Goal: Task Accomplishment & Management: Manage account settings

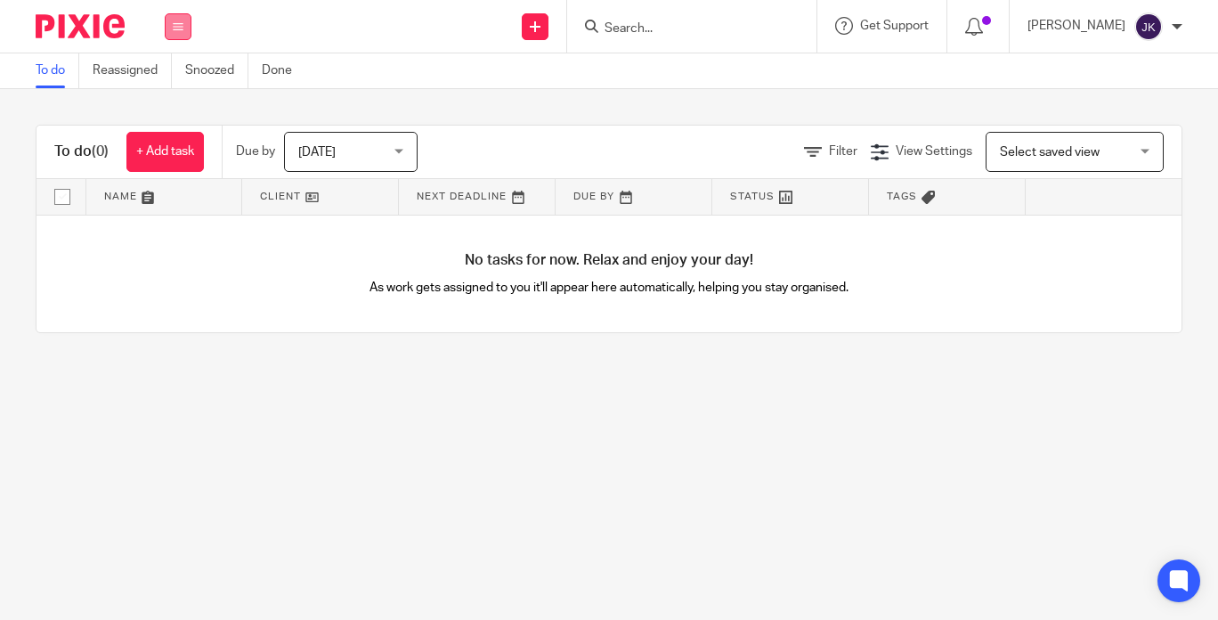
click at [178, 30] on icon at bounding box center [178, 26] width 11 height 11
click at [166, 72] on li "Work" at bounding box center [177, 83] width 47 height 26
click at [169, 71] on li "Work" at bounding box center [177, 83] width 47 height 26
click at [166, 84] on link "Work" at bounding box center [169, 83] width 31 height 12
click at [166, 83] on link "Reassigned" at bounding box center [132, 70] width 79 height 35
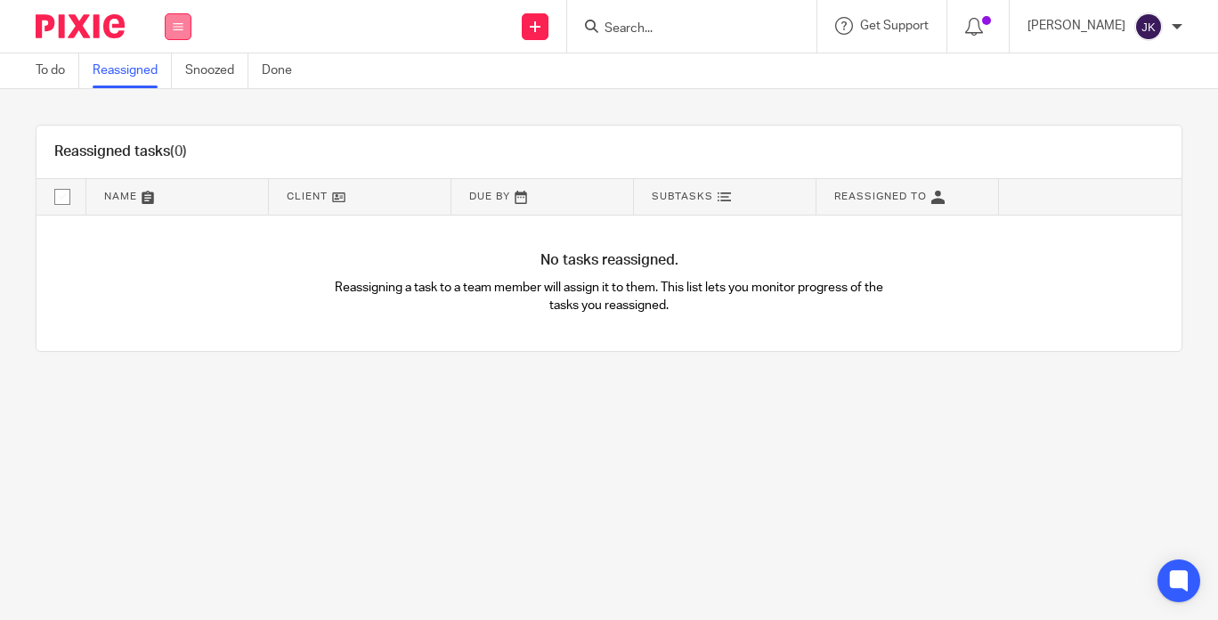
click at [182, 26] on icon at bounding box center [178, 26] width 11 height 11
click at [57, 77] on link "To do" at bounding box center [58, 70] width 44 height 35
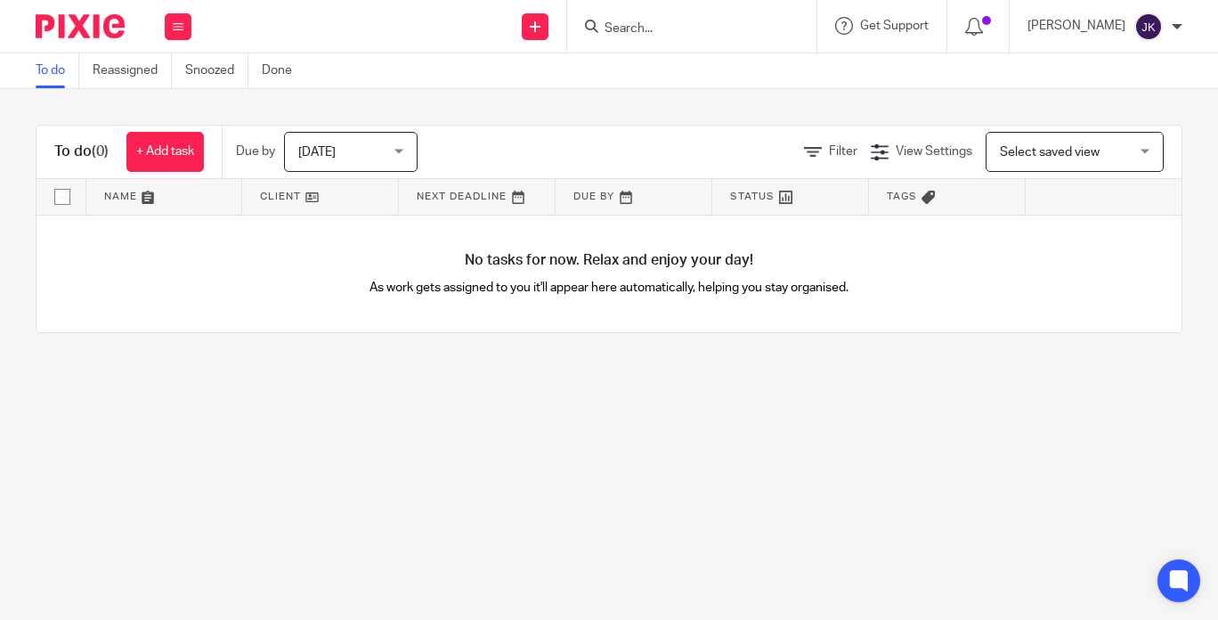
click at [1160, 29] on img at bounding box center [1148, 26] width 28 height 28
click at [1135, 123] on li "Logout" at bounding box center [1114, 124] width 118 height 26
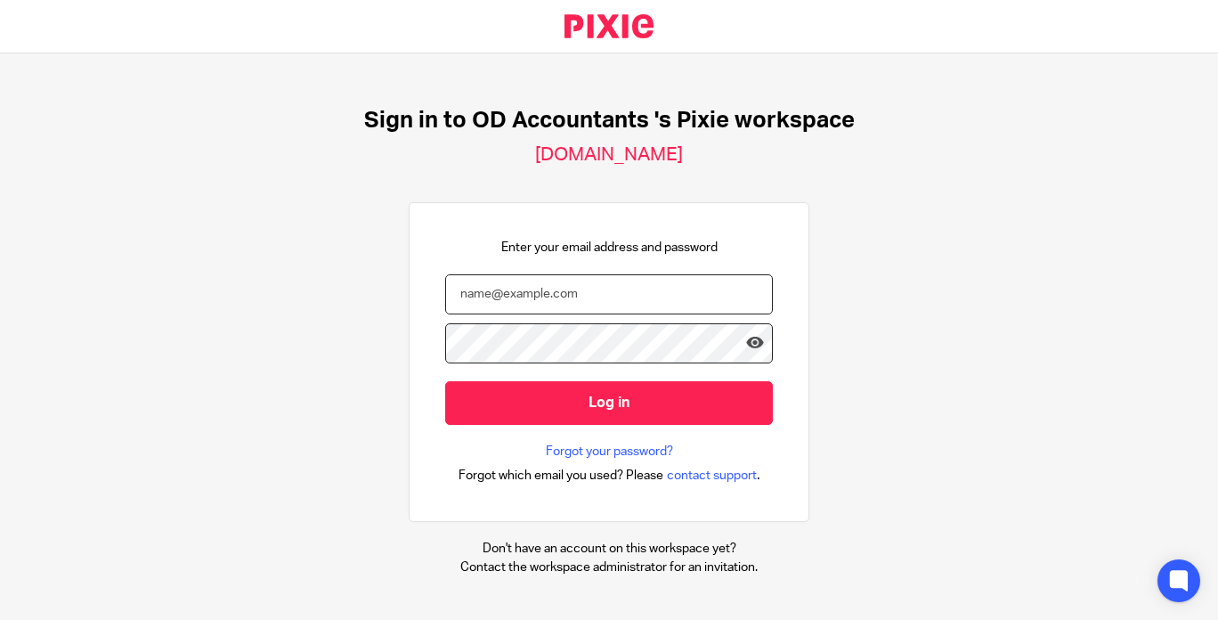
click at [544, 300] on input "email" at bounding box center [609, 294] width 328 height 40
type input "johannekassardjian@probusinessuk.com"
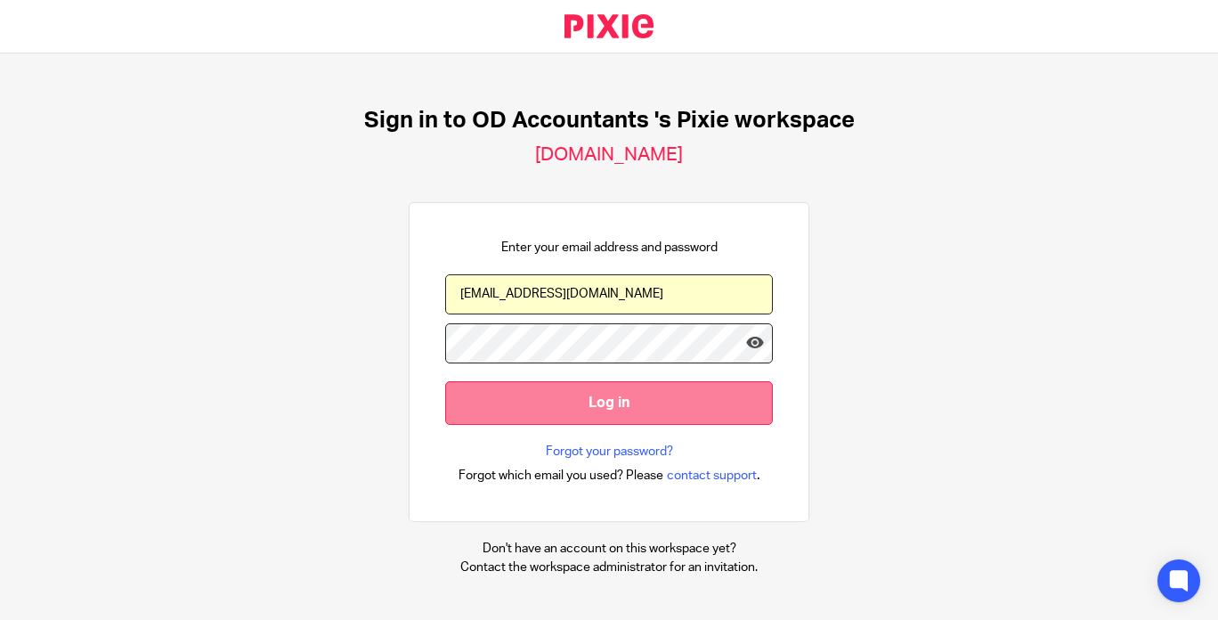
click at [645, 403] on input "Log in" at bounding box center [609, 403] width 328 height 44
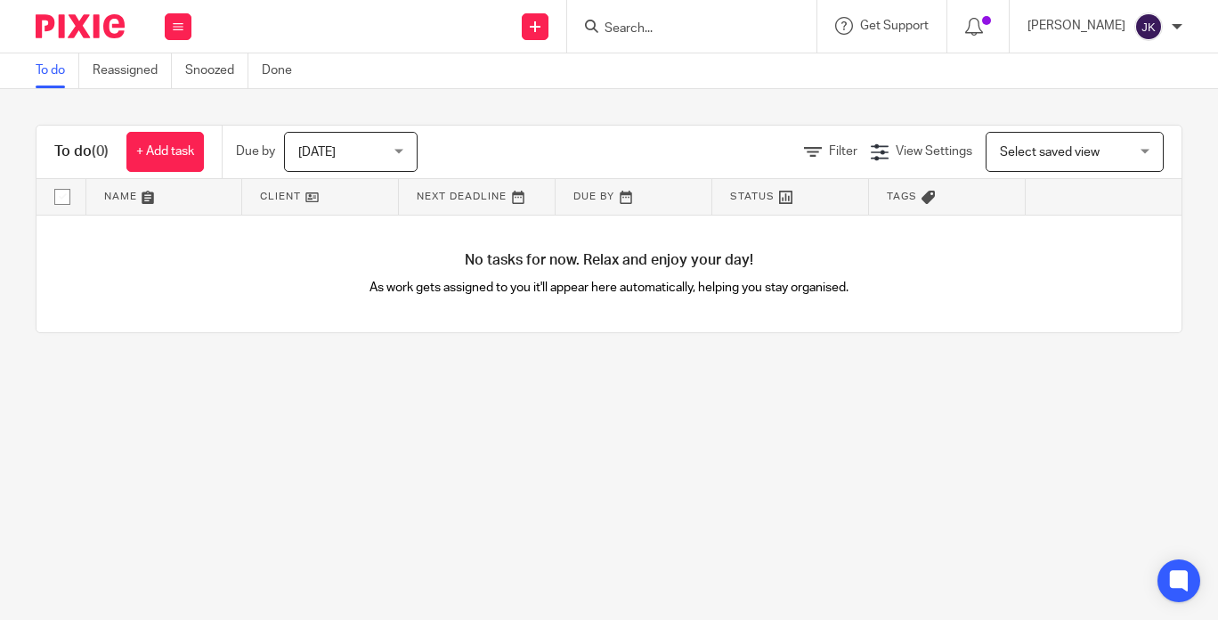
click at [1164, 24] on div "[PERSON_NAME]" at bounding box center [1104, 26] width 155 height 28
click at [1139, 124] on li "Logout" at bounding box center [1114, 124] width 118 height 26
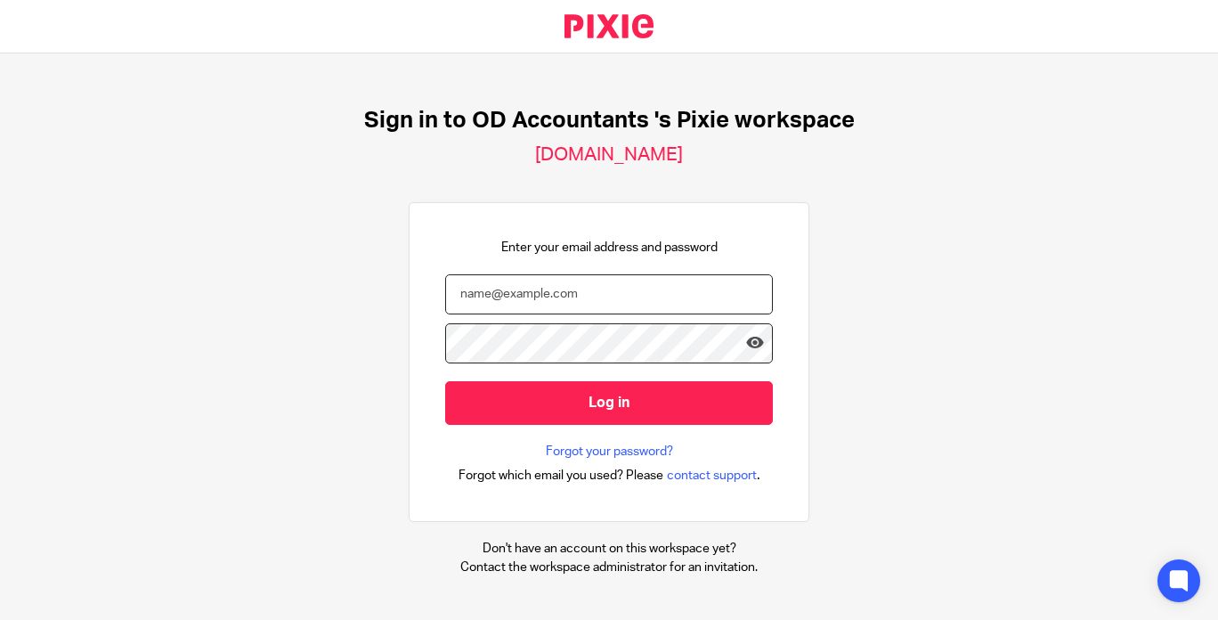
click at [651, 296] on input "email" at bounding box center [609, 294] width 328 height 40
type input "[PERSON_NAME][EMAIL_ADDRESS][DOMAIN_NAME]"
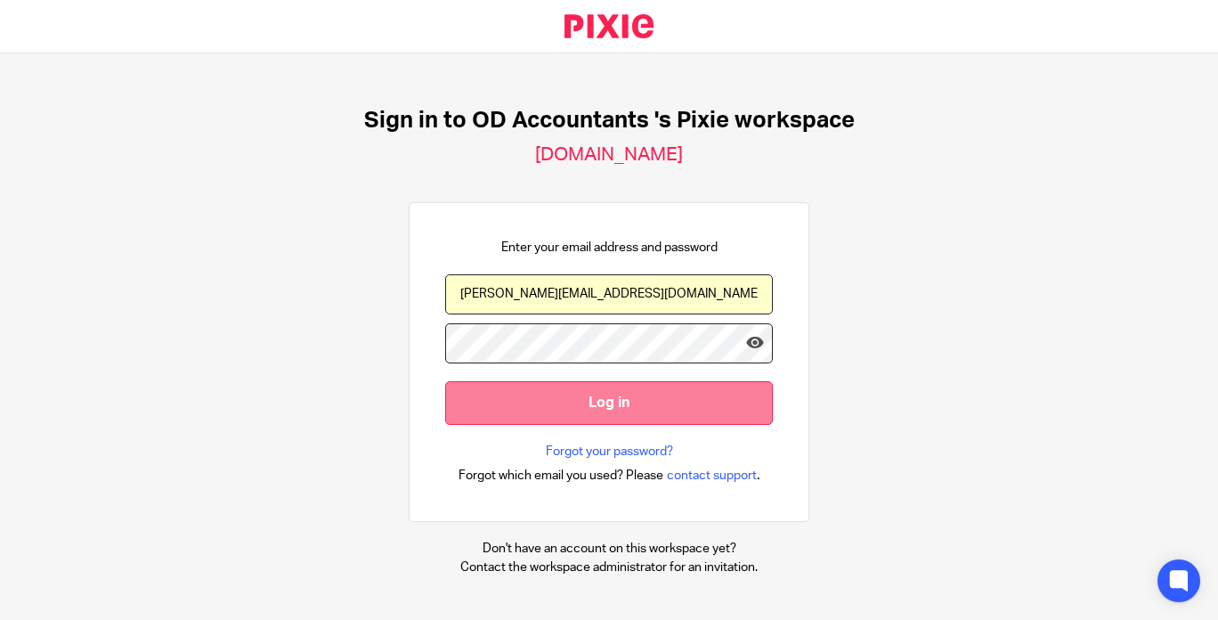
click at [596, 406] on input "Log in" at bounding box center [609, 403] width 328 height 44
